Goal: Task Accomplishment & Management: Use online tool/utility

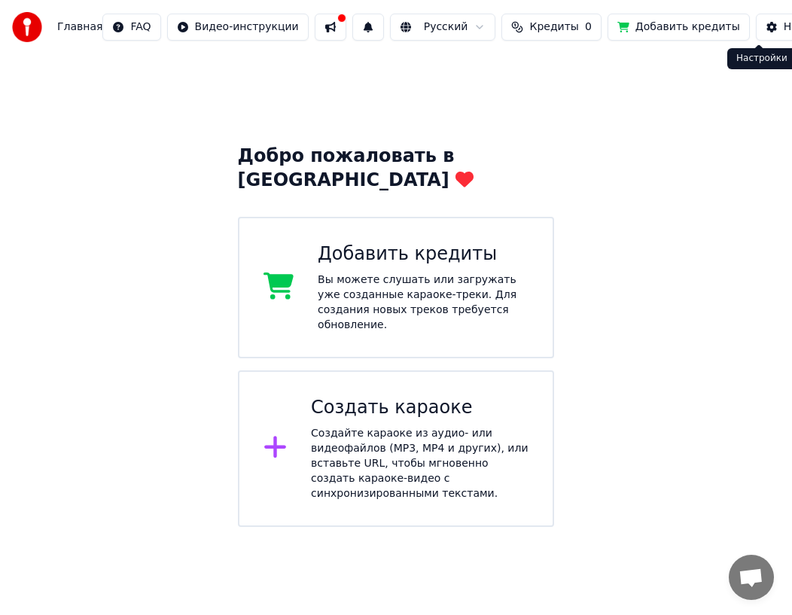
click at [756, 32] on button "Настройки" at bounding box center [804, 27] width 97 height 27
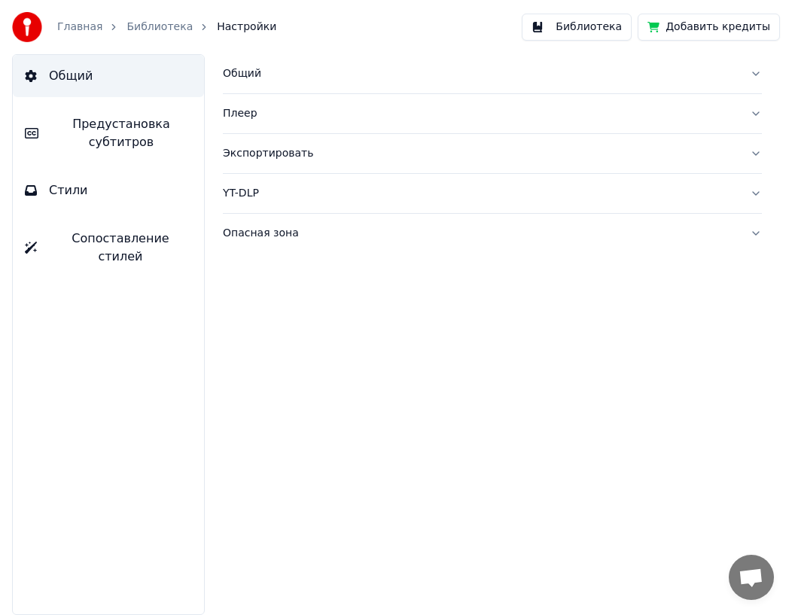
click at [423, 108] on div "Плеер" at bounding box center [480, 113] width 515 height 15
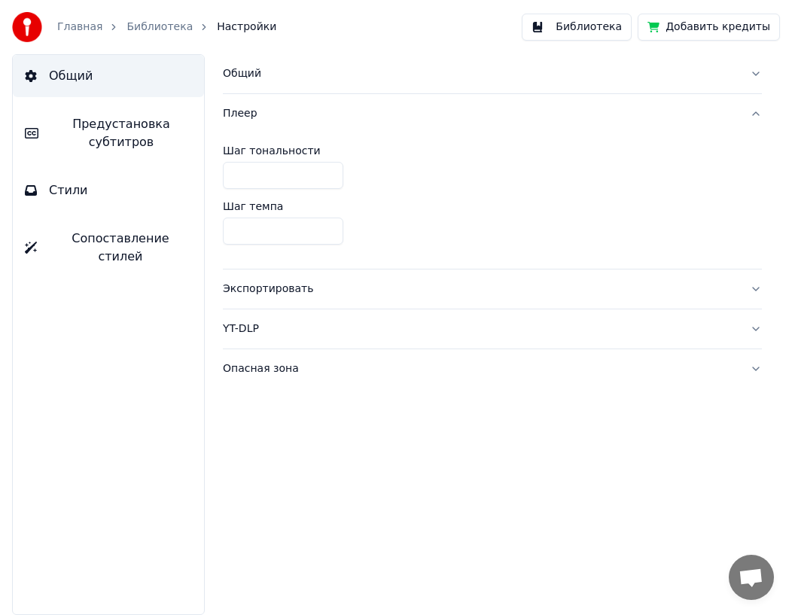
click at [395, 117] on div "Плеер" at bounding box center [480, 113] width 515 height 15
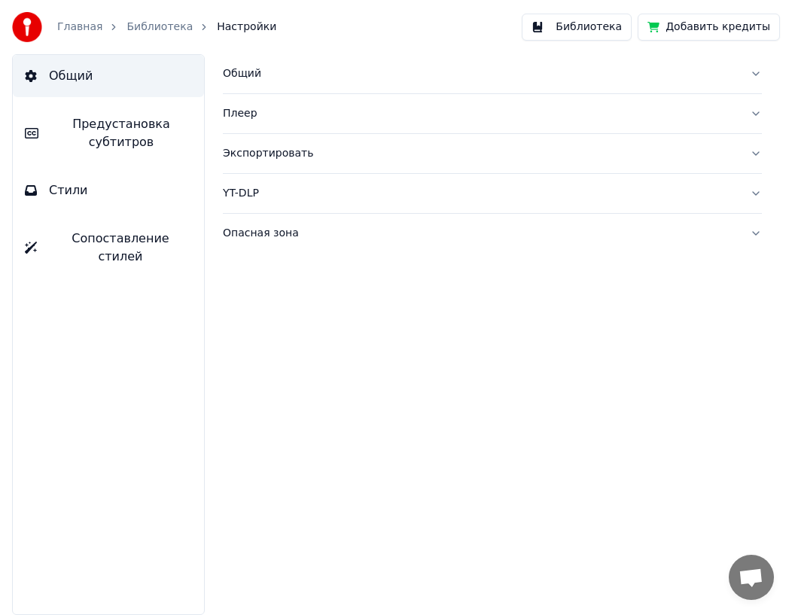
click at [78, 34] on div "Главная Библиотека Настройки" at bounding box center [144, 27] width 264 height 30
click at [85, 25] on link "Главная" at bounding box center [79, 27] width 45 height 15
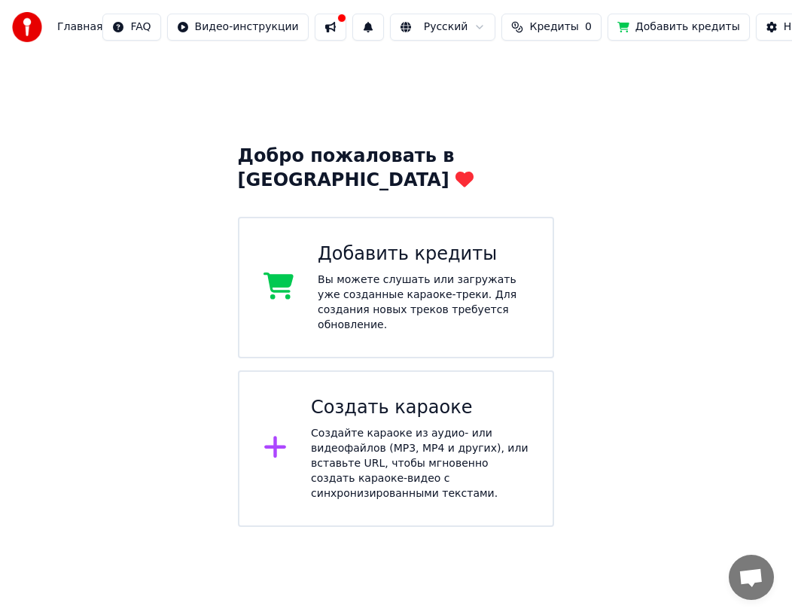
click at [415, 29] on html "Главная FAQ Видео-инструкции Русский Кредиты 0 Добавить кредиты Настройки Добро…" at bounding box center [396, 263] width 792 height 527
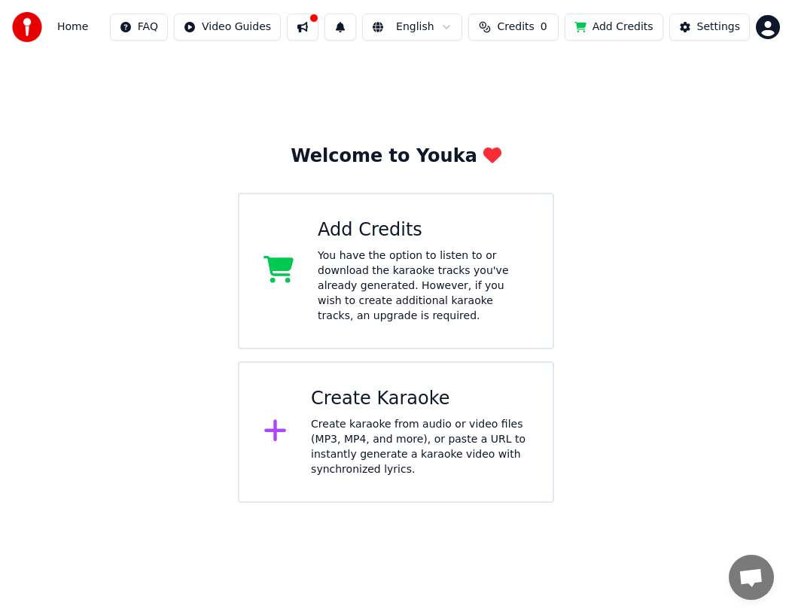
click at [423, 247] on div "Add Credits You have the option to listen to or download the karaoke tracks you…" at bounding box center [423, 270] width 211 height 105
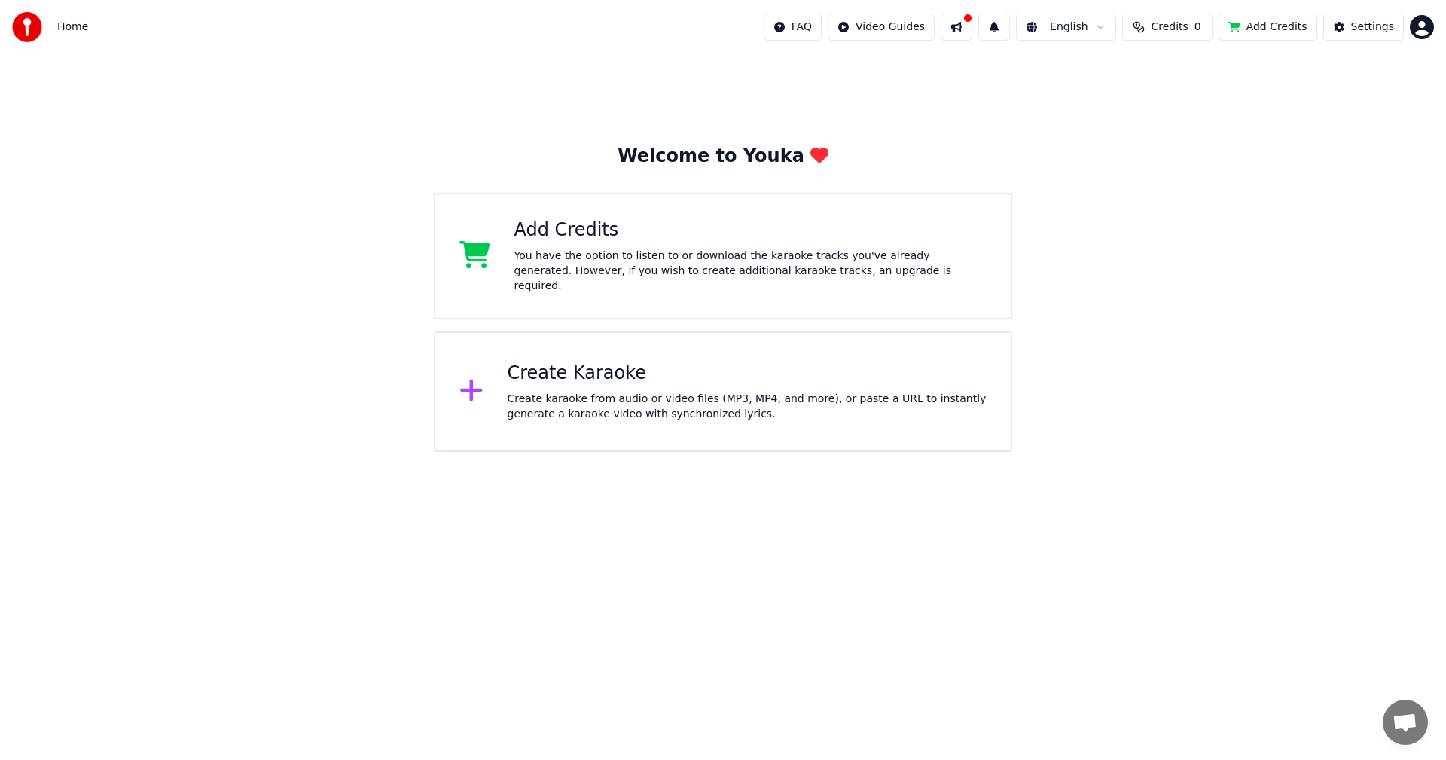
click at [687, 251] on div "Add Credits You have the option to listen to or download the karaoke tracks you…" at bounding box center [750, 255] width 473 height 75
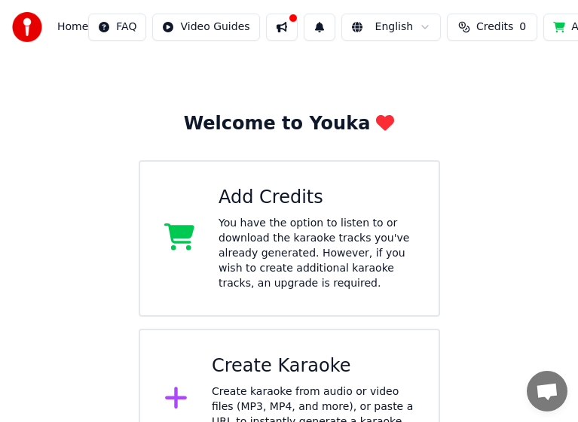
scroll to position [5, 0]
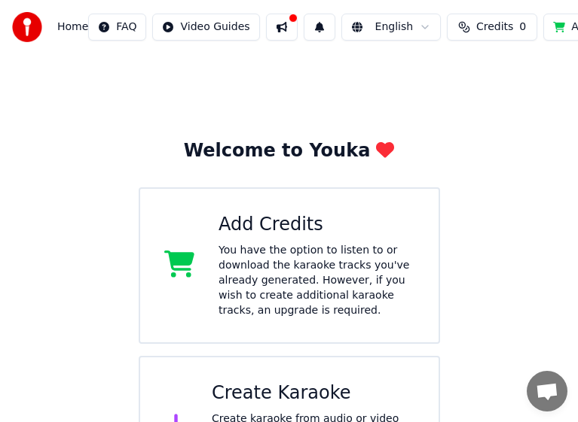
click at [276, 238] on div "Add Credits You have the option to listen to or download the karaoke tracks you…" at bounding box center [316, 265] width 196 height 105
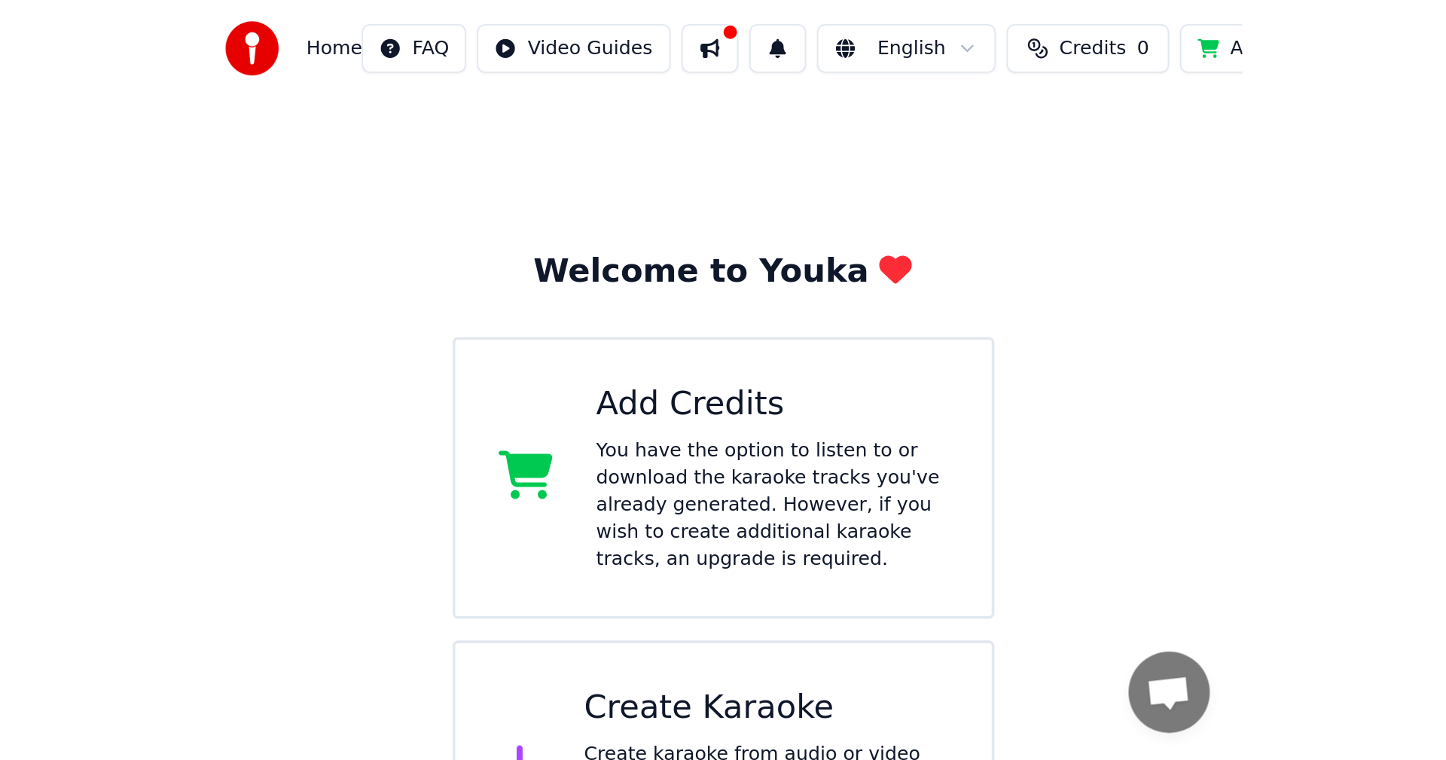
scroll to position [0, 0]
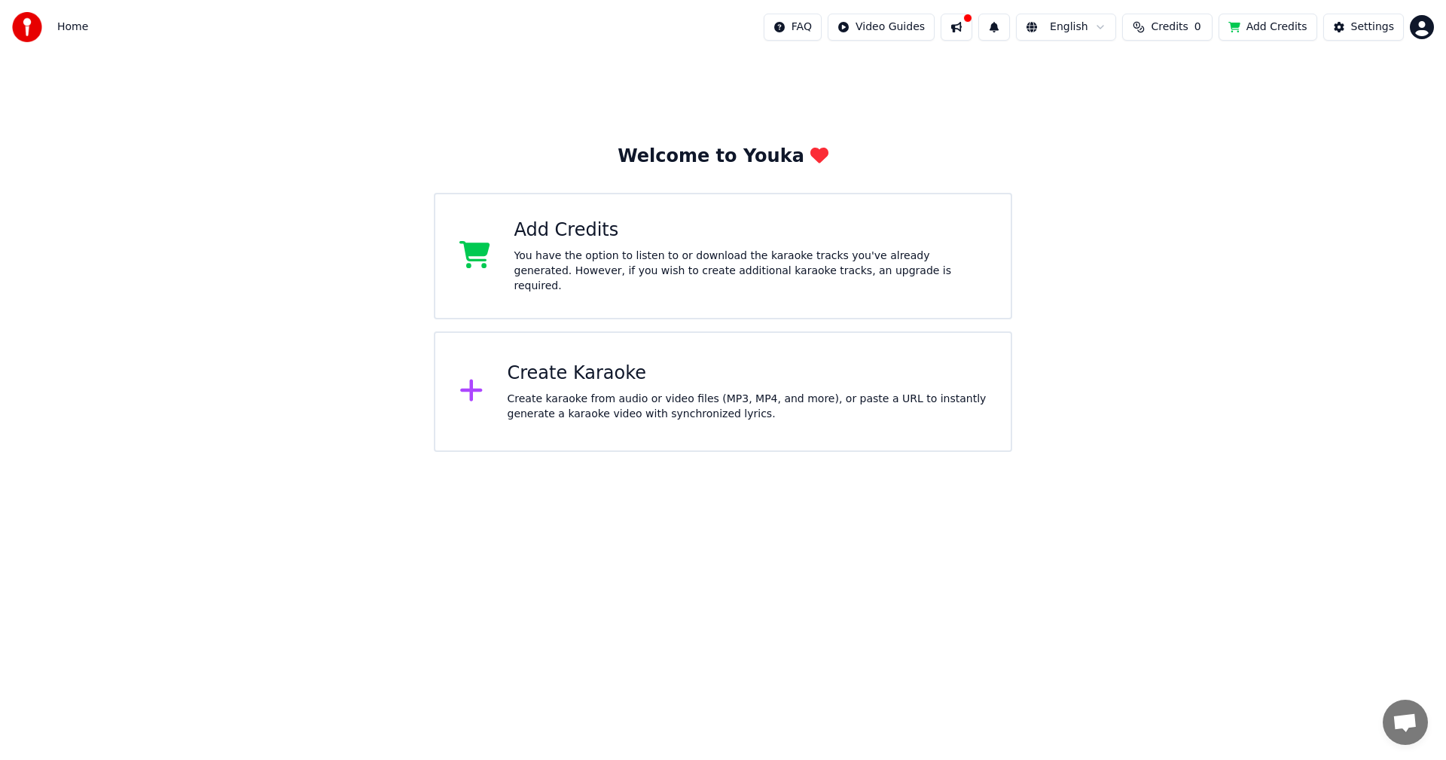
click at [731, 372] on div "Create Karaoke" at bounding box center [747, 373] width 480 height 24
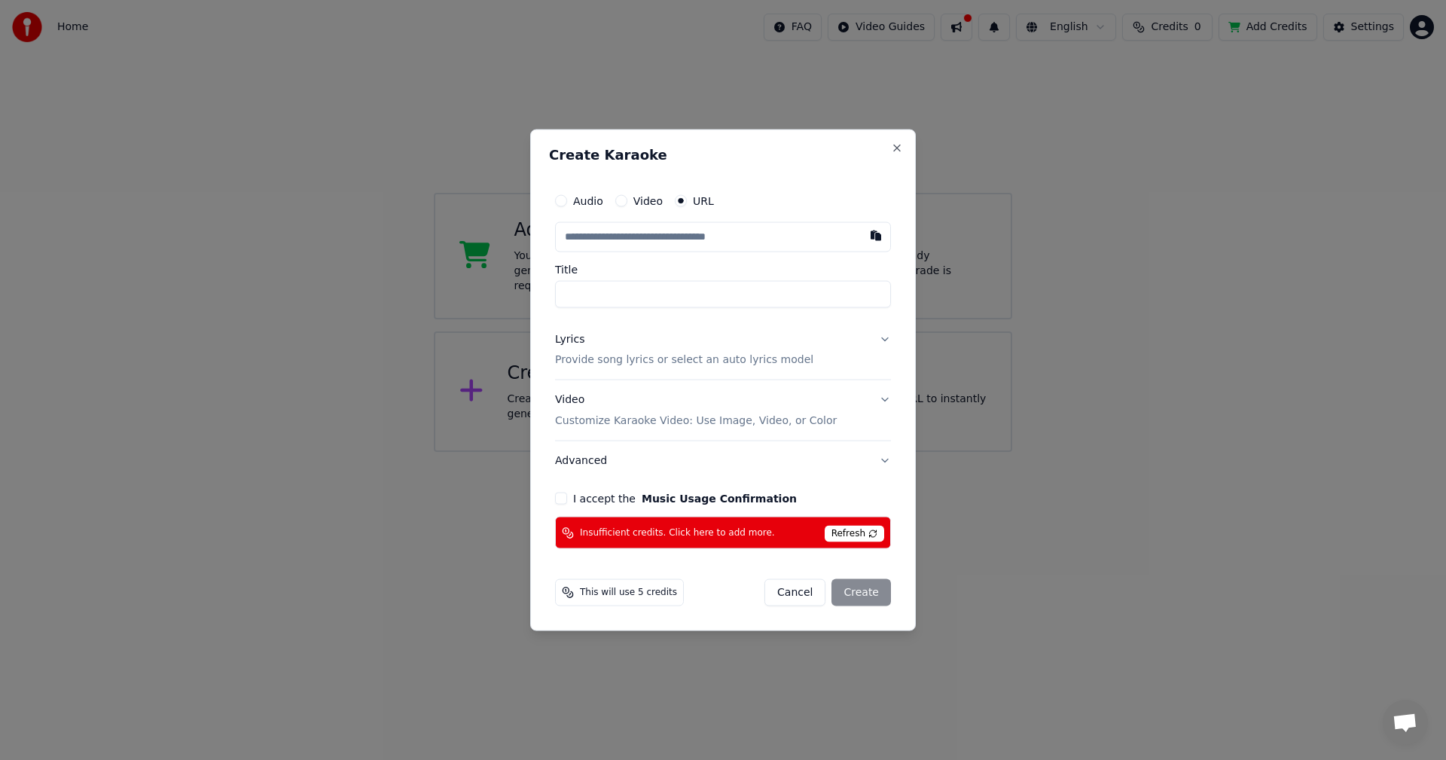
click at [901, 137] on div "Create Karaoke Audio Video URL Title Lyrics Provide song lyrics or select an au…" at bounding box center [723, 380] width 386 height 502
click at [898, 151] on button "Close" at bounding box center [897, 148] width 12 height 12
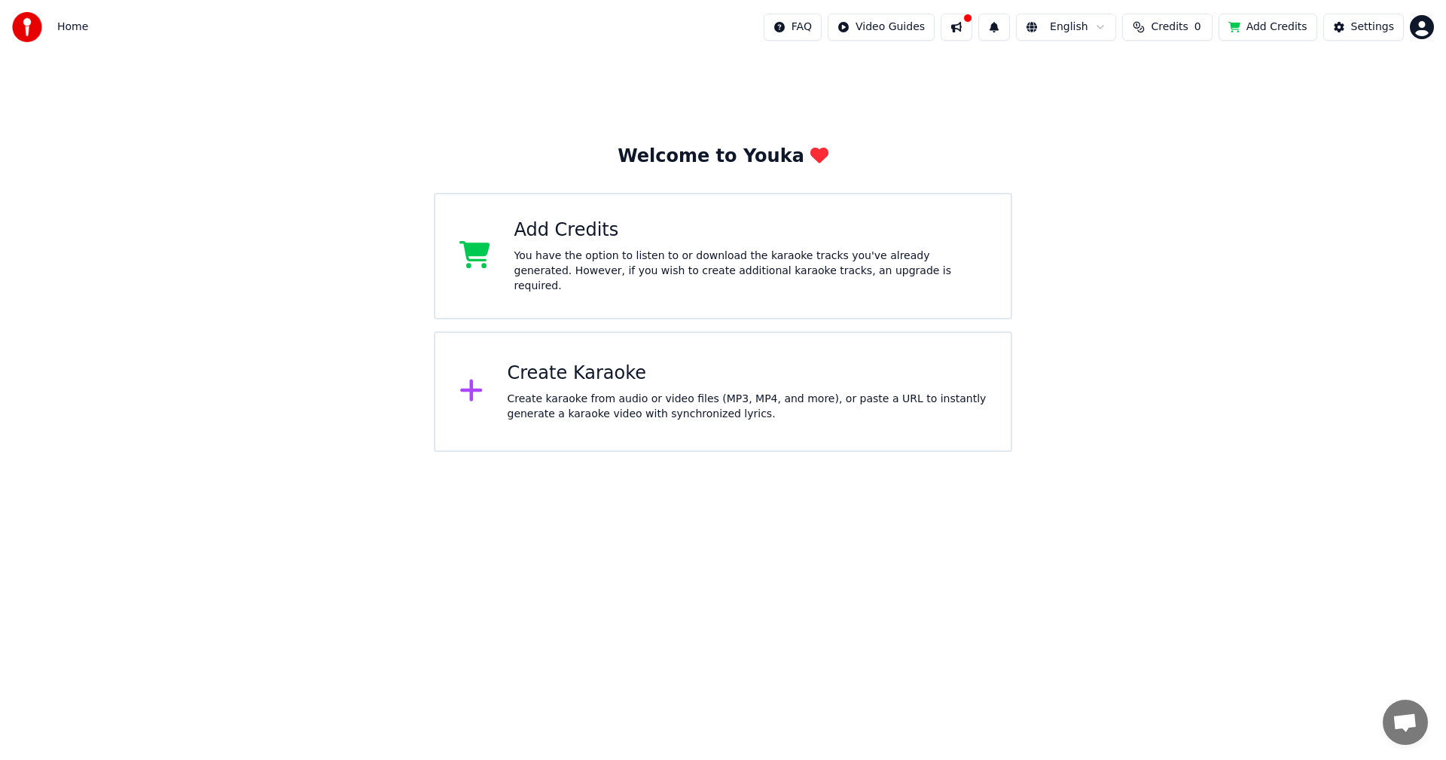
click at [1411, 26] on html "Home FAQ Video Guides English Credits 0 Add Credits Settings Welcome to Youka A…" at bounding box center [723, 226] width 1446 height 452
click at [1312, 151] on span "Sign Out" at bounding box center [1321, 158] width 45 height 15
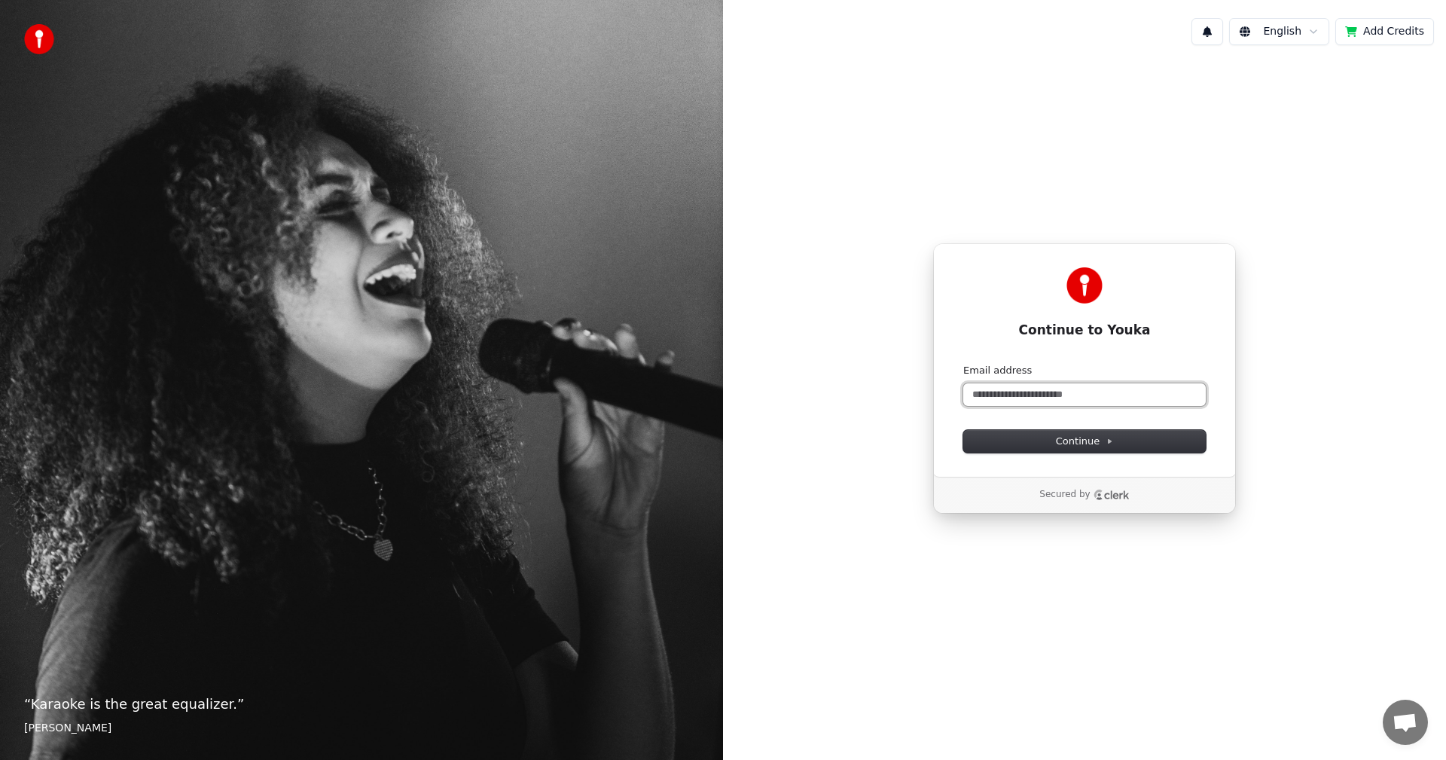
click at [1066, 383] on input "Email address" at bounding box center [1084, 394] width 242 height 23
click at [1061, 448] on button "Continue" at bounding box center [1084, 441] width 242 height 23
type input "**********"
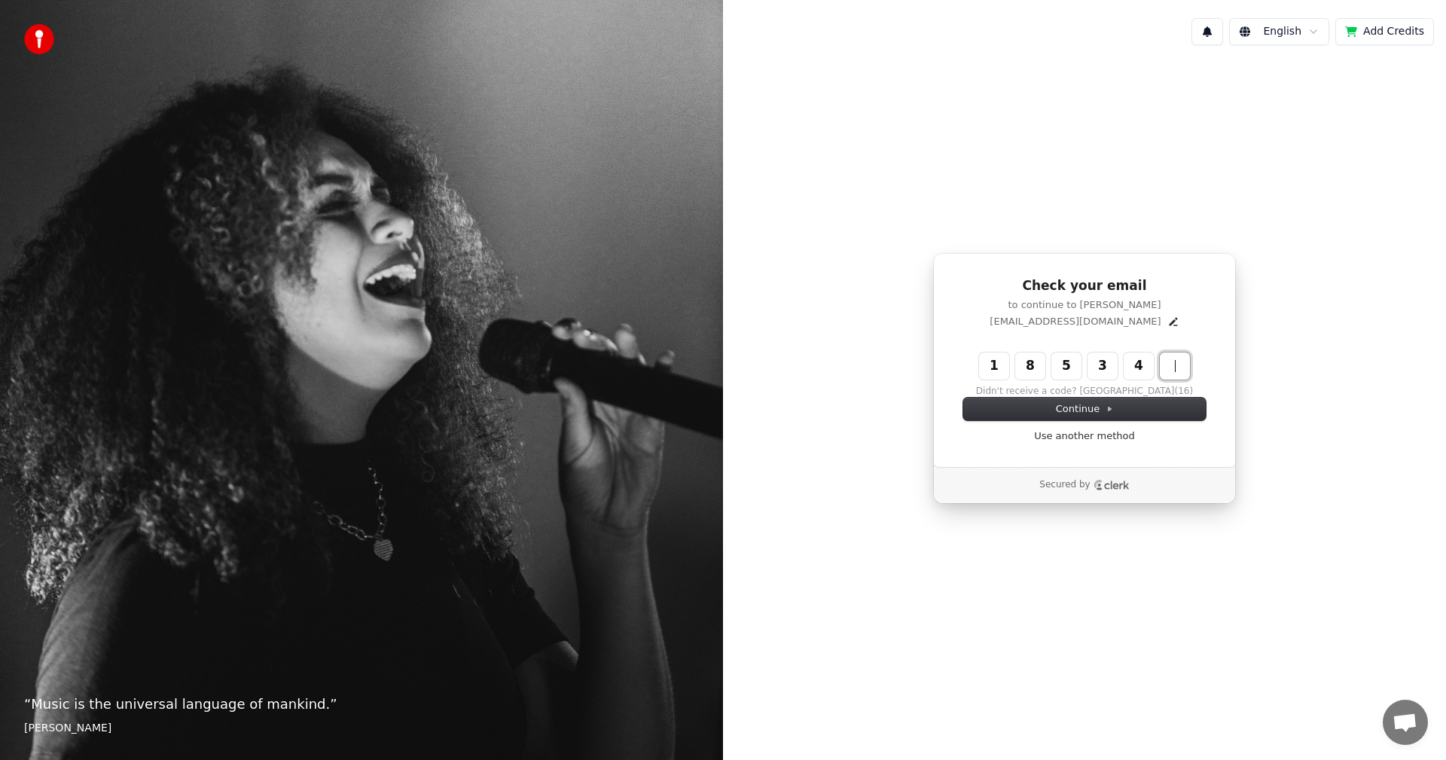
type input "******"
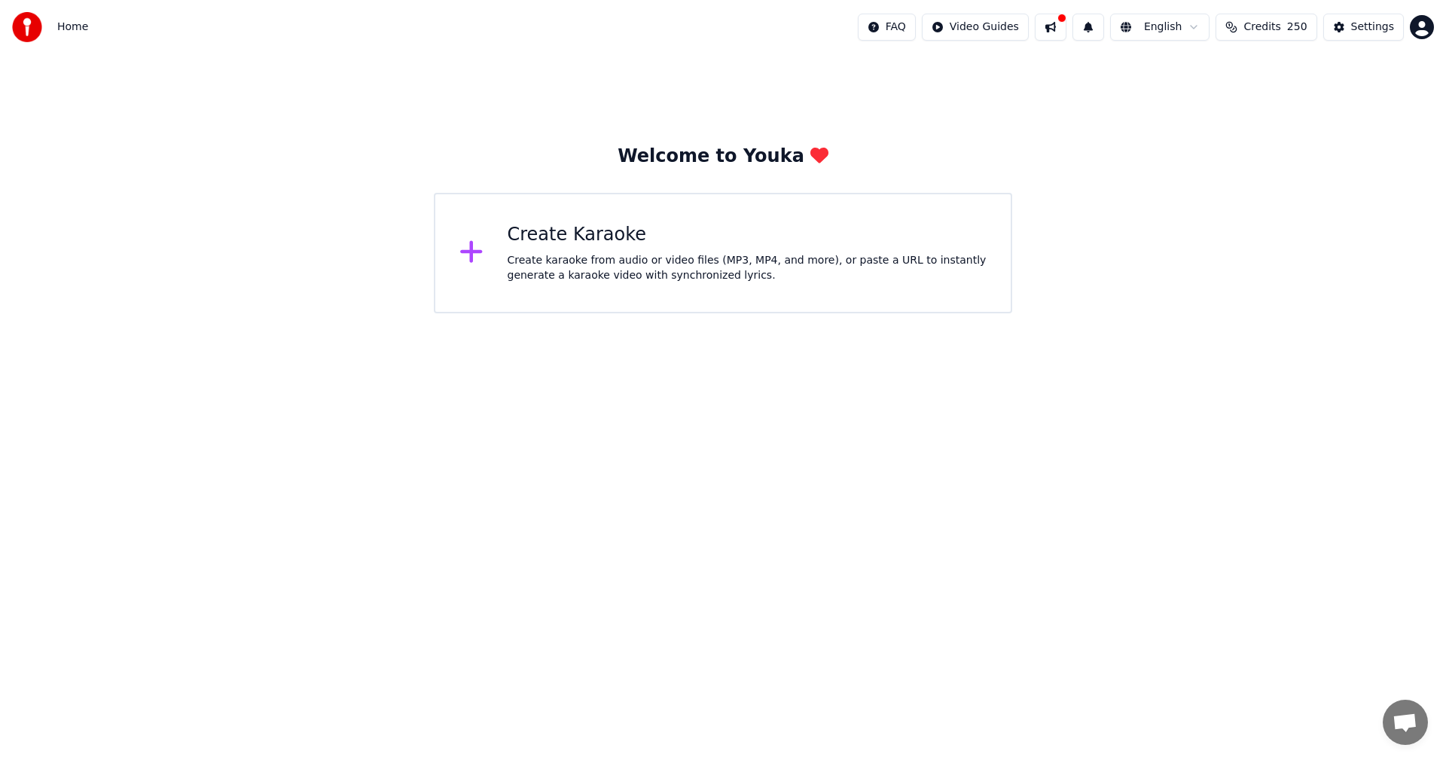
click at [713, 269] on div "Create karaoke from audio or video files (MP3, MP4, and more), or paste a URL t…" at bounding box center [747, 268] width 480 height 30
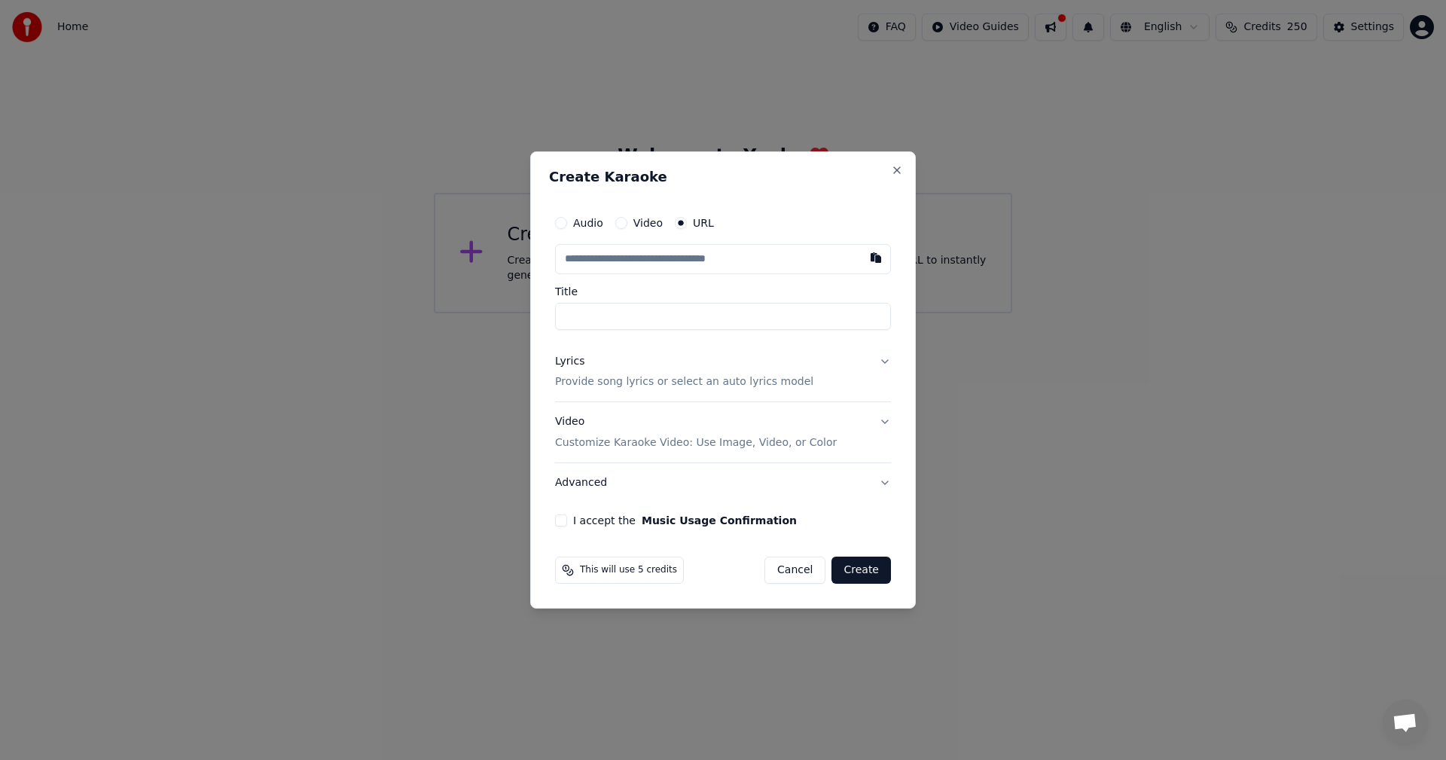
click at [570, 521] on div "I accept the Music Usage Confirmation" at bounding box center [723, 520] width 336 height 12
click at [566, 522] on button "I accept the Music Usage Confirmation" at bounding box center [561, 520] width 12 height 12
click at [614, 482] on button "Advanced" at bounding box center [723, 482] width 336 height 39
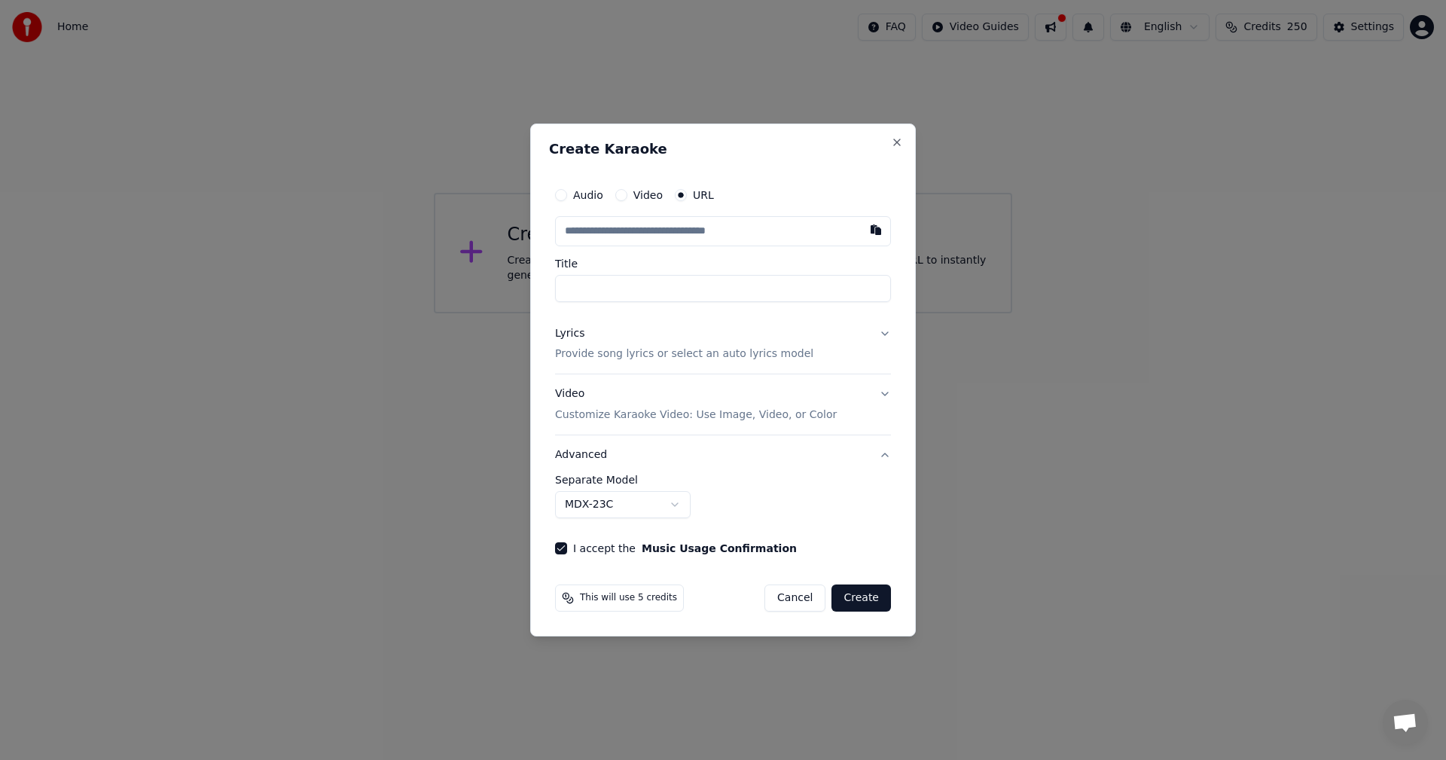
click at [621, 288] on input "Title" at bounding box center [723, 288] width 336 height 27
click at [646, 210] on div "Audio Video URL" at bounding box center [723, 213] width 336 height 66
click at [645, 224] on input "text" at bounding box center [723, 231] width 336 height 30
click at [894, 142] on button "Close" at bounding box center [897, 142] width 12 height 12
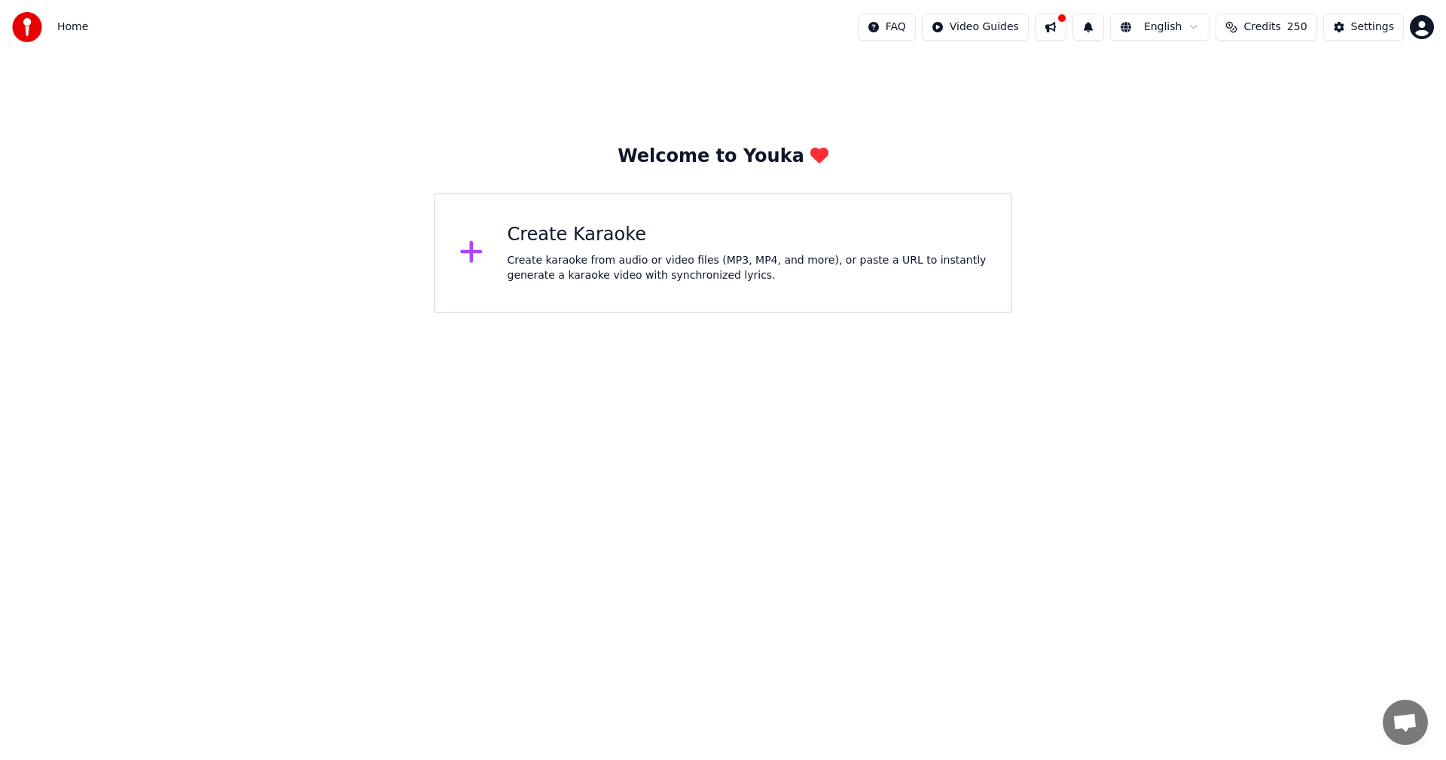
click at [1168, 30] on html "Home FAQ Video Guides English Credits 250 Settings Welcome to Youka Create Kara…" at bounding box center [723, 156] width 1446 height 313
